Goal: Obtain resource: Download file/media

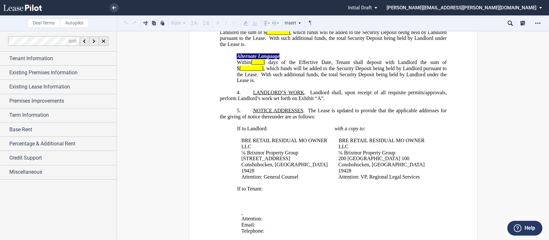
scroll to position [248, 0]
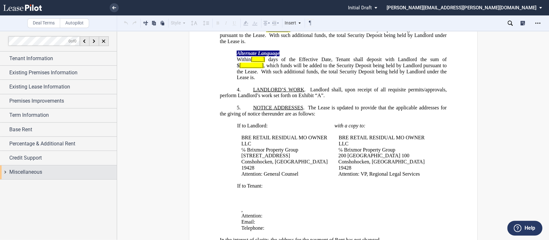
click at [5, 171] on div "Miscellaneous" at bounding box center [58, 172] width 117 height 14
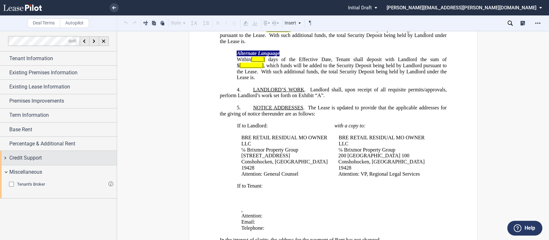
click at [8, 157] on div "Credit Support" at bounding box center [58, 158] width 117 height 14
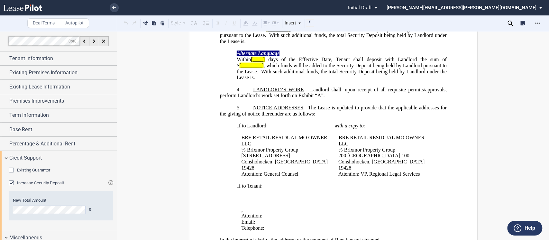
click at [11, 183] on div "Increase Security Deposit" at bounding box center [12, 183] width 6 height 6
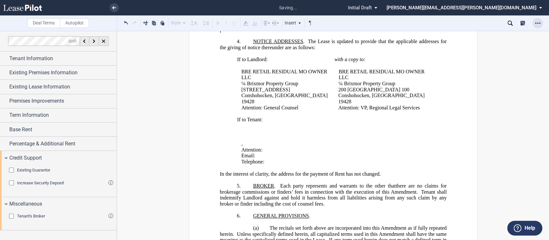
click at [539, 23] on icon "Open Lease options menu" at bounding box center [537, 23] width 5 height 5
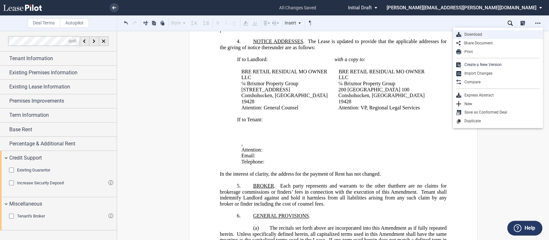
click at [473, 31] on div "Download" at bounding box center [498, 34] width 90 height 9
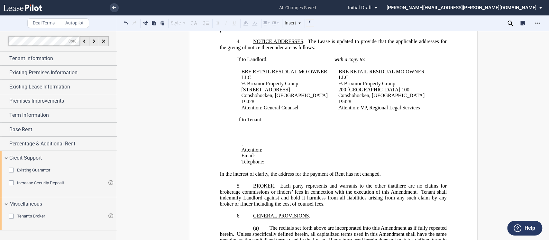
click at [472, 44] on div "!!CUSTOM_FOOTER_DISTANCE_0.1!! !!CUSTOM_FOOTER_START!! ﻿ !!CUSTOM_PAGE_NUMBER:T…" at bounding box center [333, 236] width 289 height 867
click at [124, 94] on div "!!CUSTOM_FOOTER_DISTANCE_0.1!! !!CUSTOM_FOOTER_START!! ﻿ !!CUSTOM_PAGE_NUMBER:T…" at bounding box center [333, 197] width 432 height 788
click at [11, 172] on div "Existing Guarantor" at bounding box center [12, 170] width 6 height 6
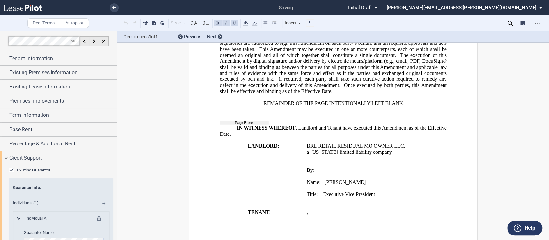
scroll to position [807, 0]
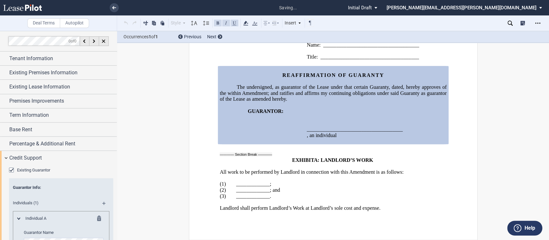
click at [326, 144] on p at bounding box center [376, 141] width 140 height 6
click at [286, 84] on p at bounding box center [333, 81] width 227 height 6
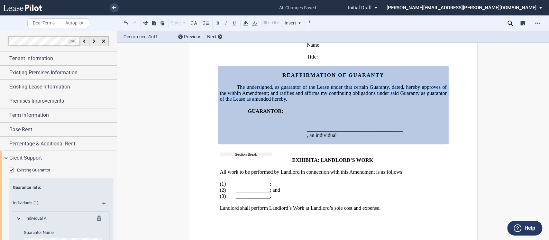
drag, startPoint x: 283, startPoint y: 85, endPoint x: 364, endPoint y: 120, distance: 88.1
click at [364, 120] on div "REAFFIRMATION OF GUARANTY The undersigned, as guarantor of the Lease under that…" at bounding box center [333, 105] width 227 height 78
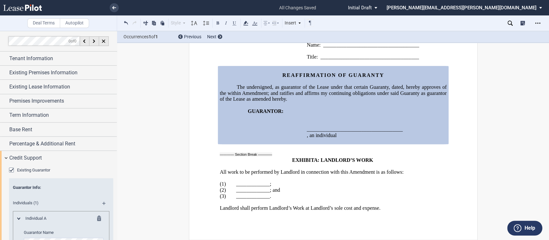
click at [291, 139] on td "GUARANTOR:" at bounding box center [262, 126] width 85 height 36
click at [534, 23] on div "Open Lease options menu" at bounding box center [537, 23] width 10 height 10
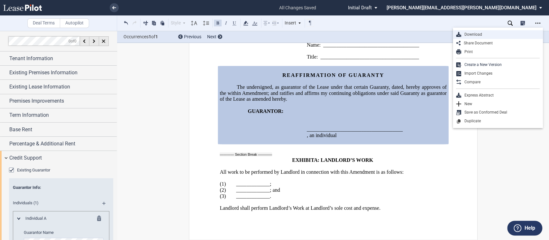
click at [481, 34] on div "Download" at bounding box center [500, 34] width 78 height 5
